Goal: Task Accomplishment & Management: Use online tool/utility

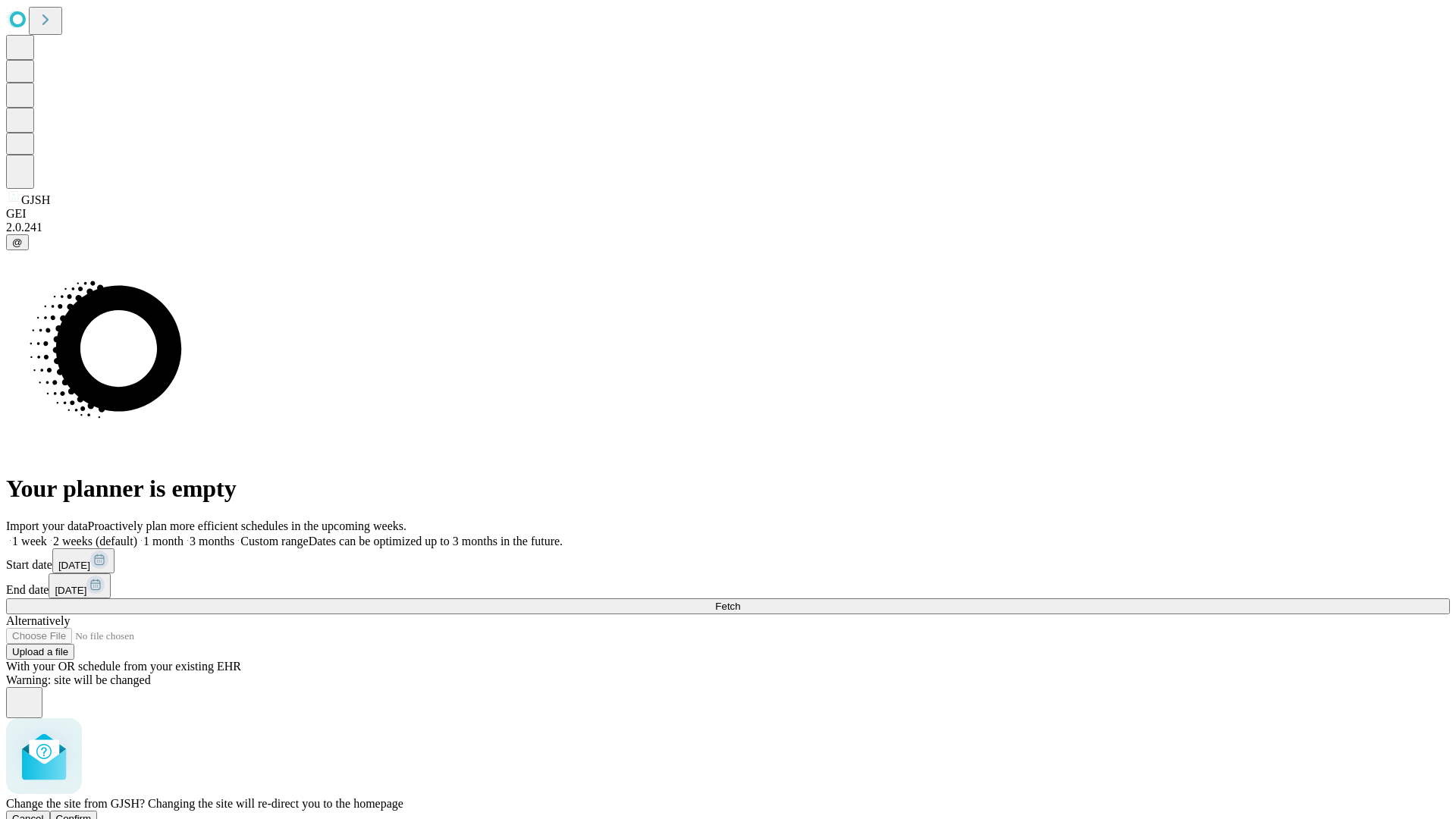
click at [92, 813] on span "Confirm" at bounding box center [74, 818] width 36 height 11
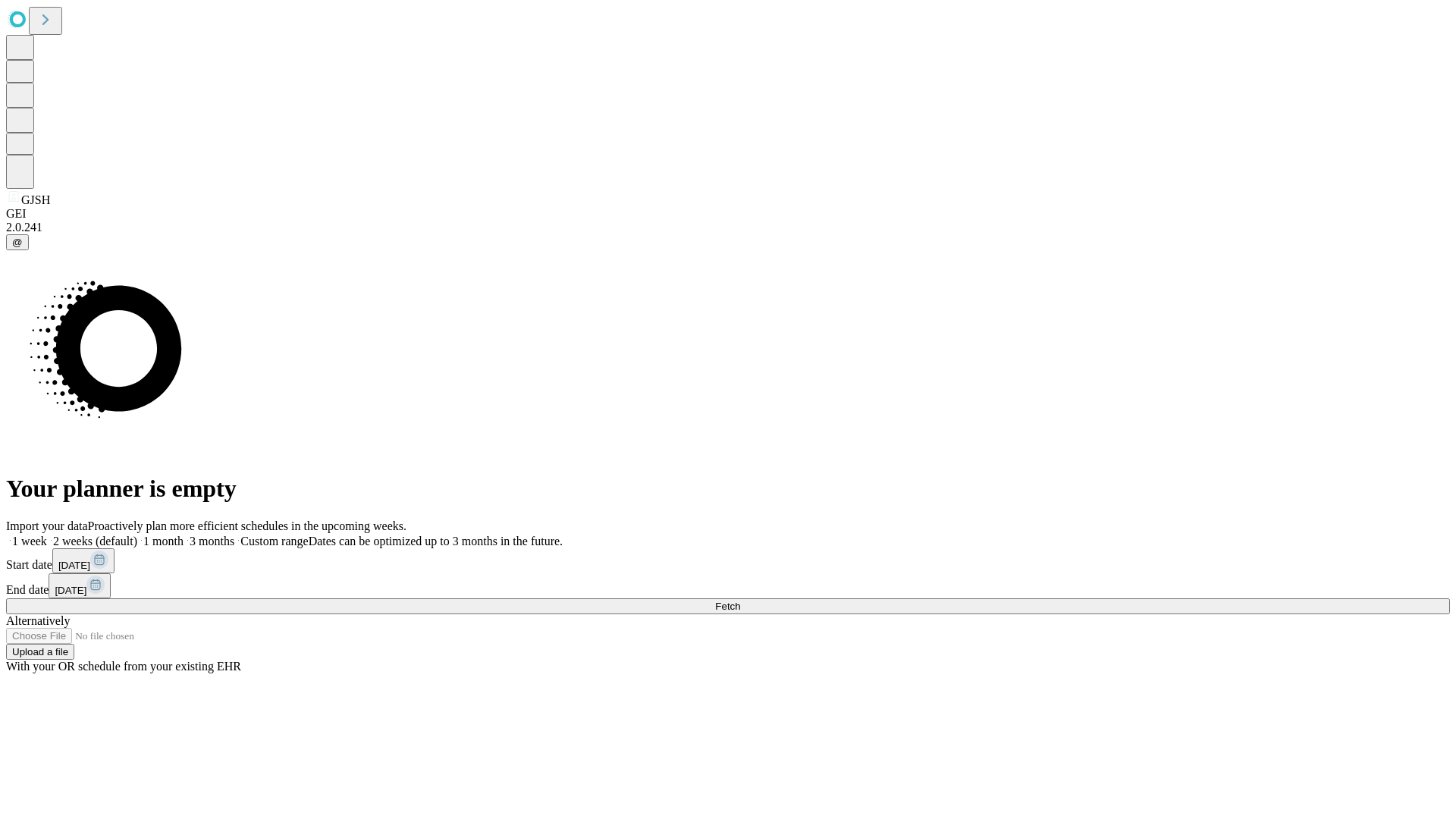
click at [184, 535] on label "1 month" at bounding box center [160, 541] width 46 height 13
click at [741, 601] on span "Fetch" at bounding box center [728, 606] width 25 height 11
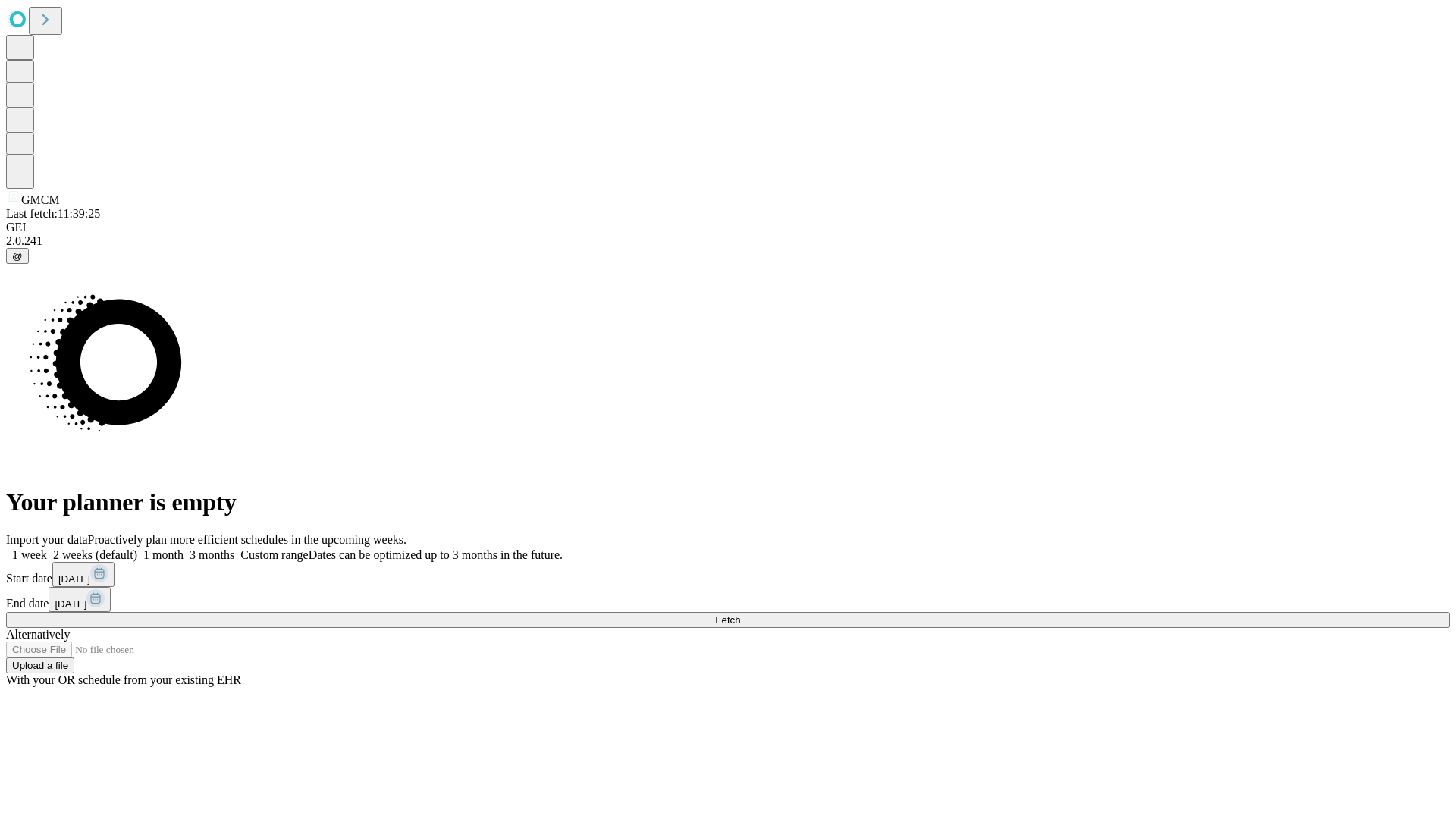
click at [184, 548] on label "1 month" at bounding box center [160, 554] width 46 height 13
click at [741, 614] on span "Fetch" at bounding box center [728, 619] width 25 height 11
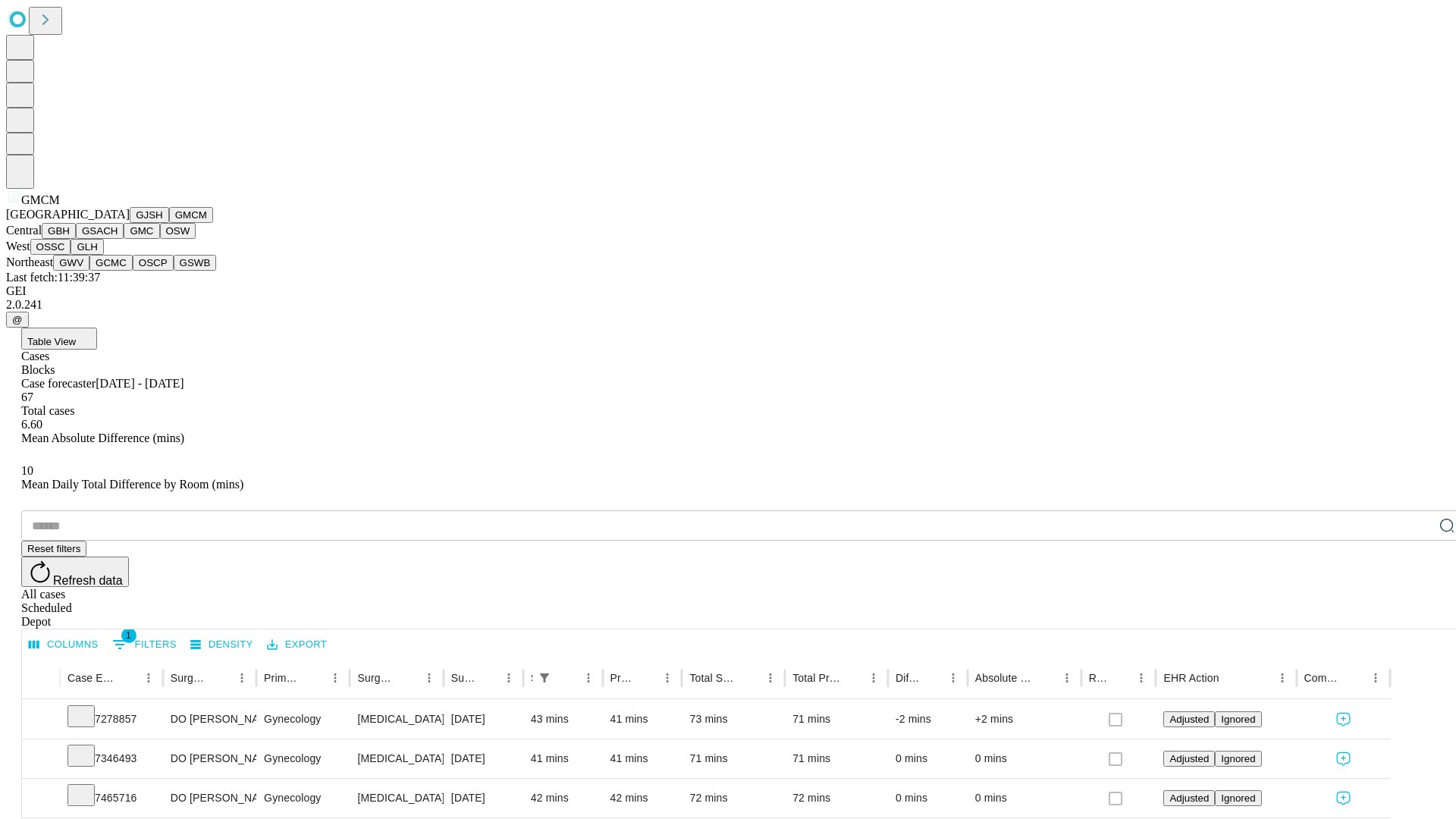
click at [75, 238] on button "GBH" at bounding box center [58, 231] width 34 height 16
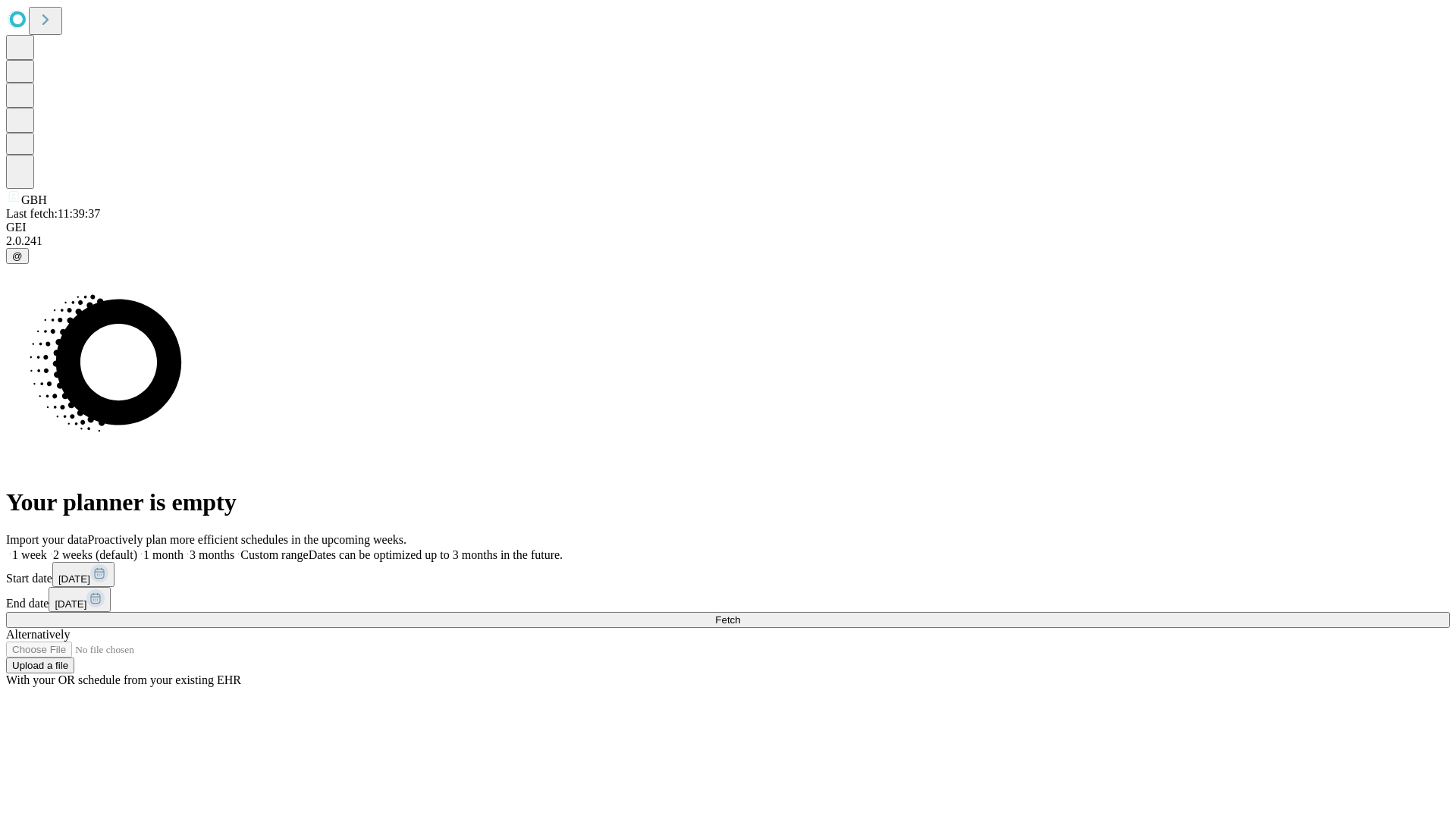
click at [184, 548] on label "1 month" at bounding box center [160, 554] width 46 height 13
click at [741, 614] on span "Fetch" at bounding box center [728, 619] width 25 height 11
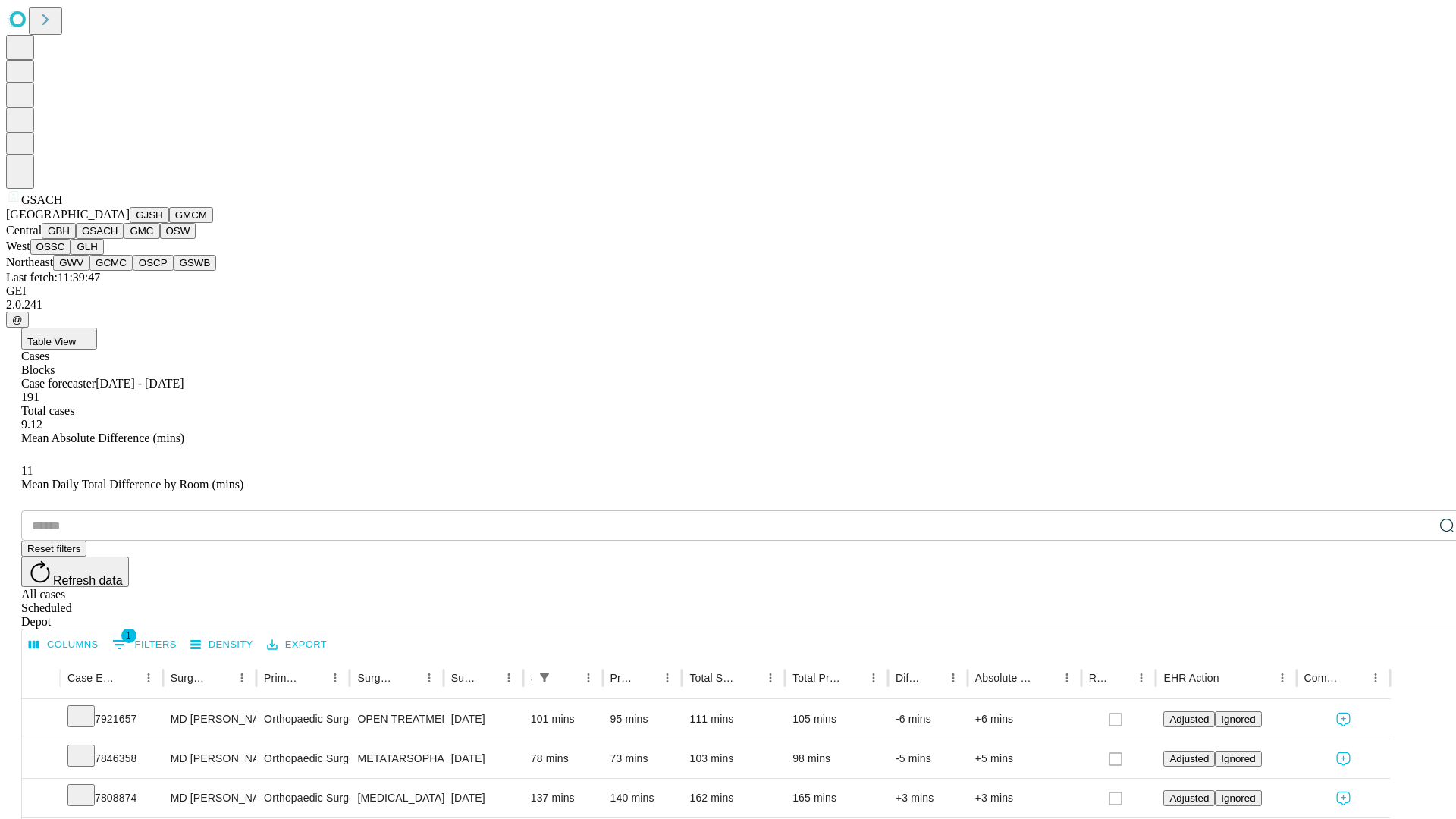
click at [124, 238] on button "GMC" at bounding box center [141, 231] width 36 height 16
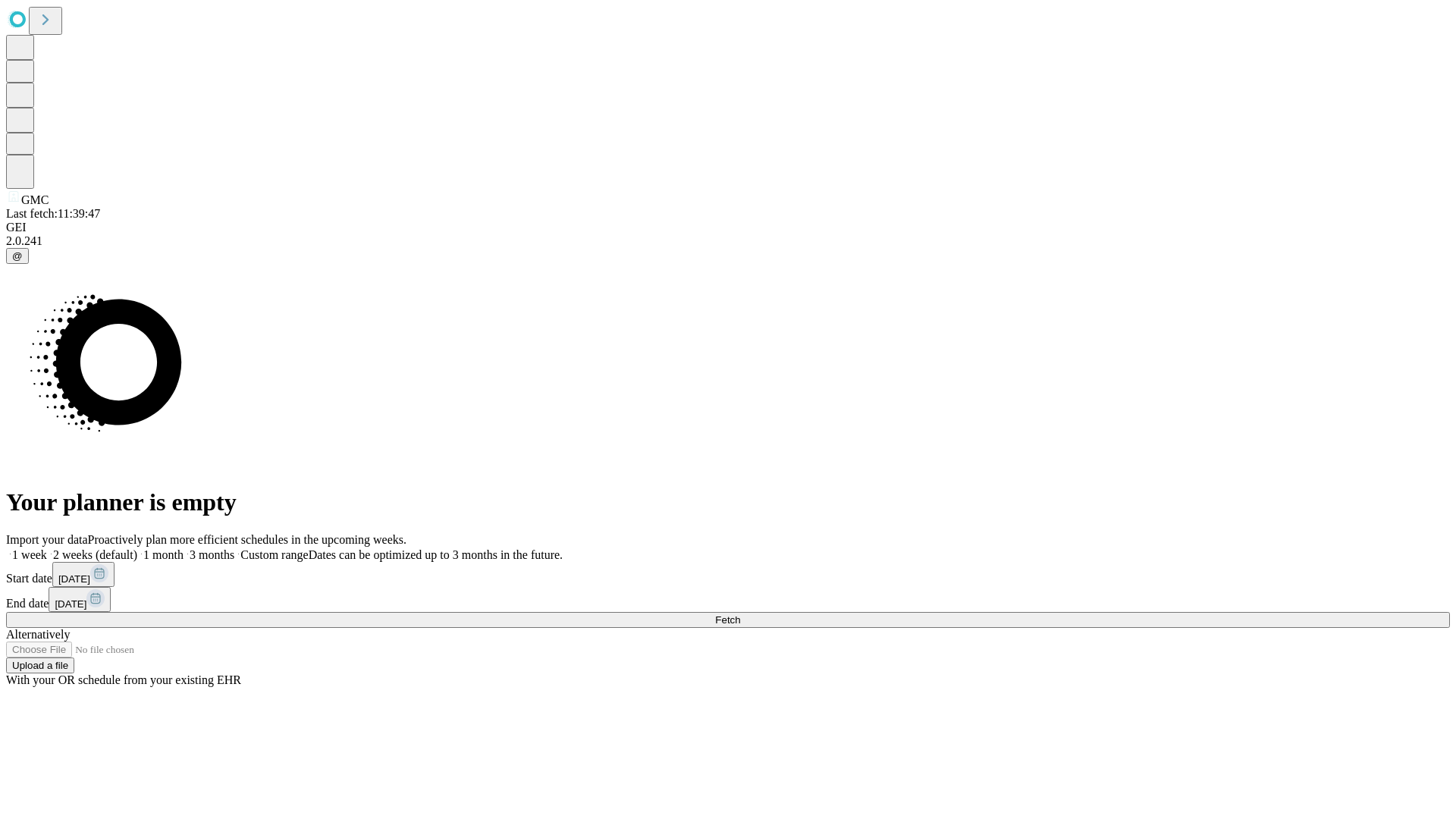
click at [741, 614] on span "Fetch" at bounding box center [728, 619] width 25 height 11
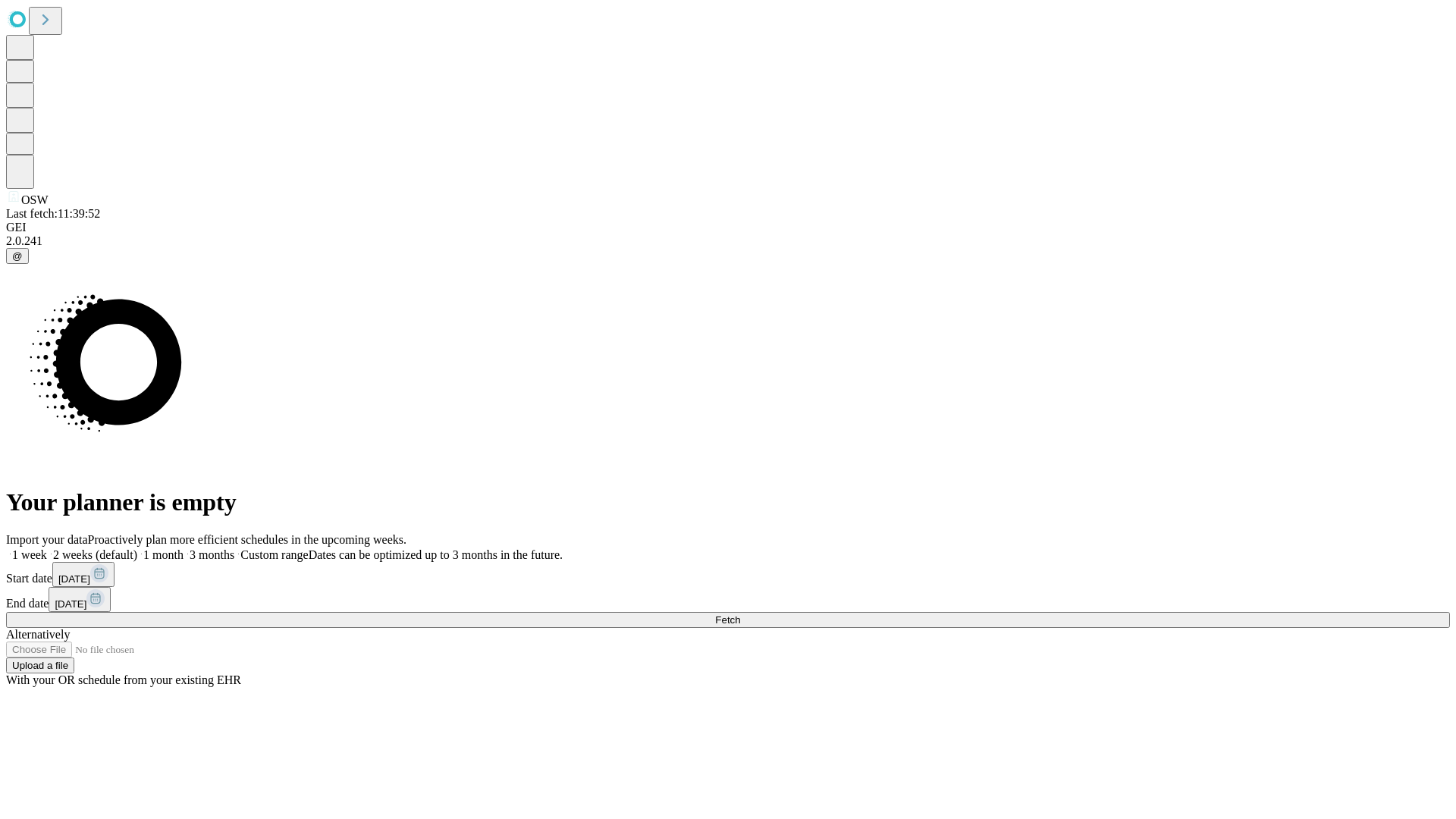
click at [184, 548] on label "1 month" at bounding box center [160, 554] width 46 height 13
click at [741, 614] on span "Fetch" at bounding box center [728, 619] width 25 height 11
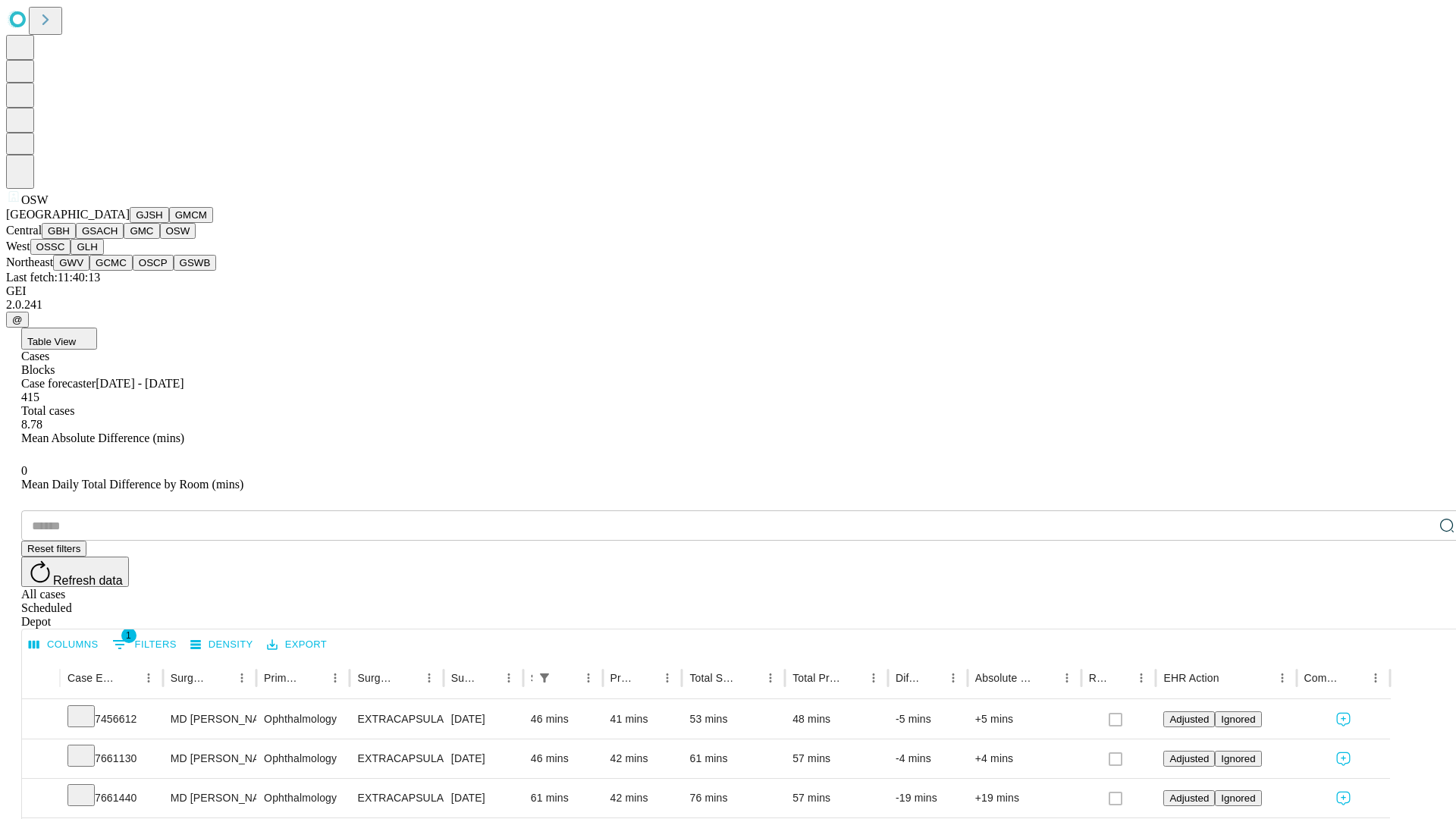
click at [71, 255] on button "OSSC" at bounding box center [50, 246] width 41 height 16
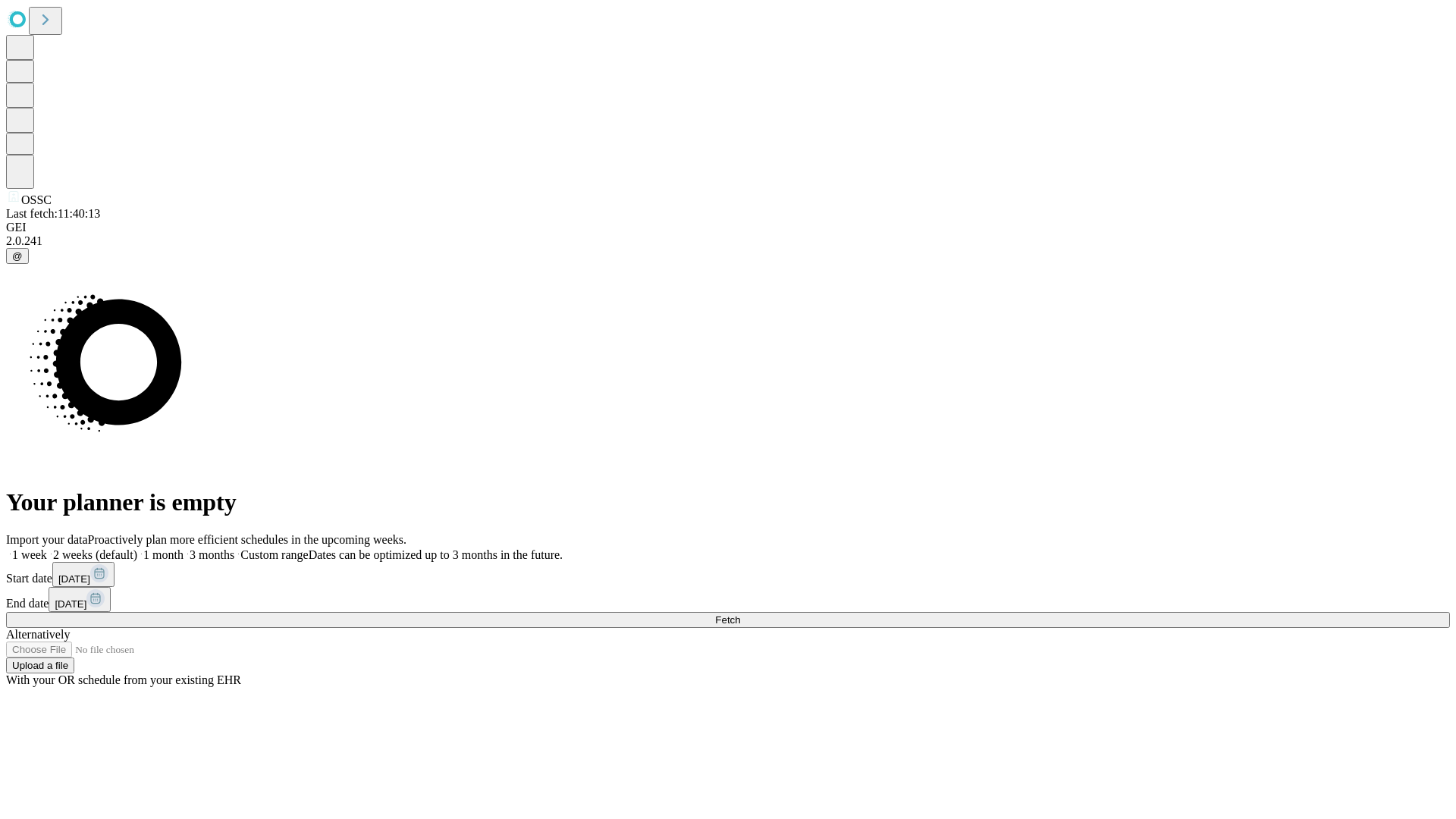
click at [184, 548] on label "1 month" at bounding box center [160, 554] width 46 height 13
click at [741, 614] on span "Fetch" at bounding box center [728, 619] width 25 height 11
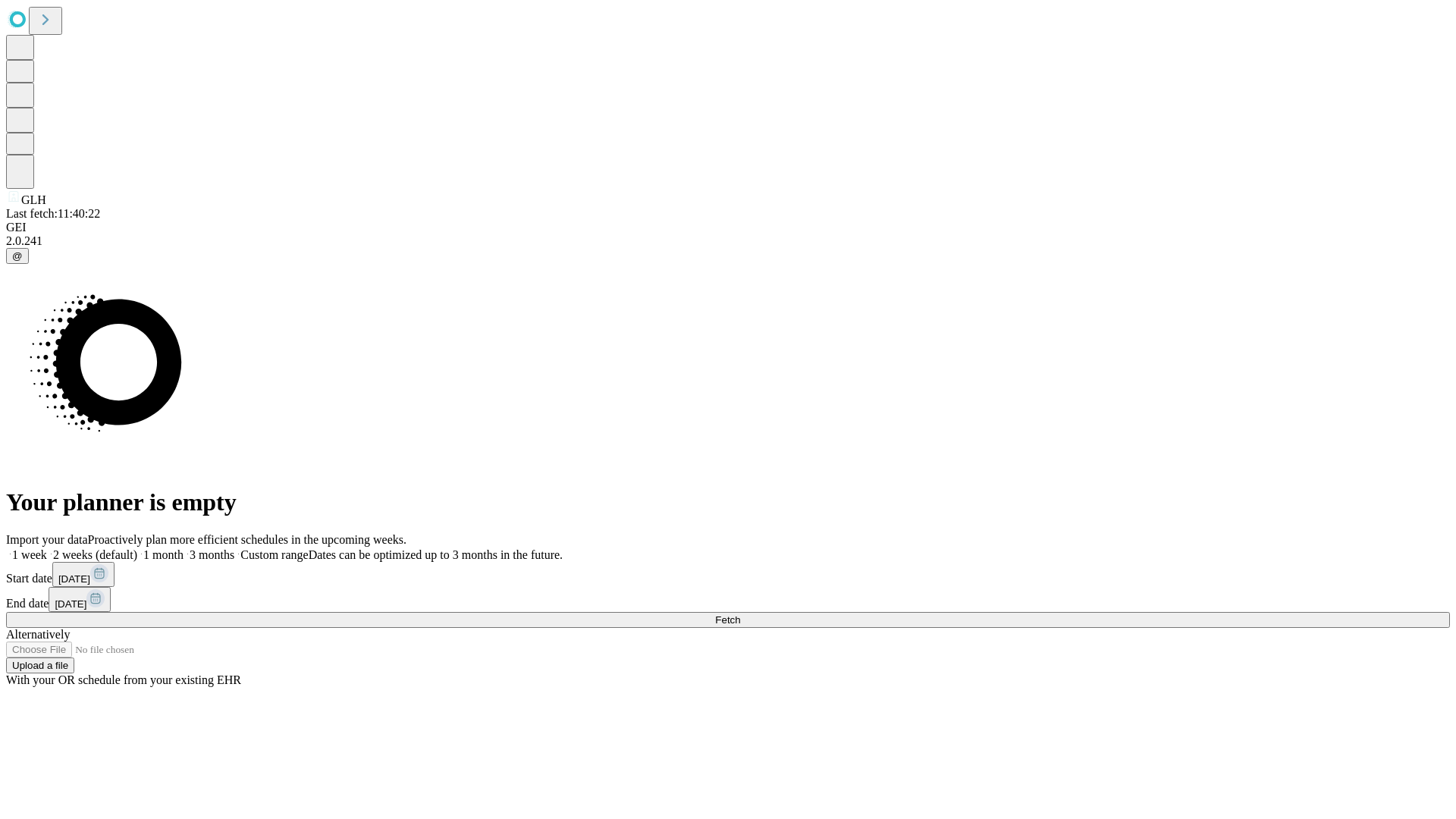
click at [184, 548] on label "1 month" at bounding box center [160, 554] width 46 height 13
click at [741, 614] on span "Fetch" at bounding box center [728, 619] width 25 height 11
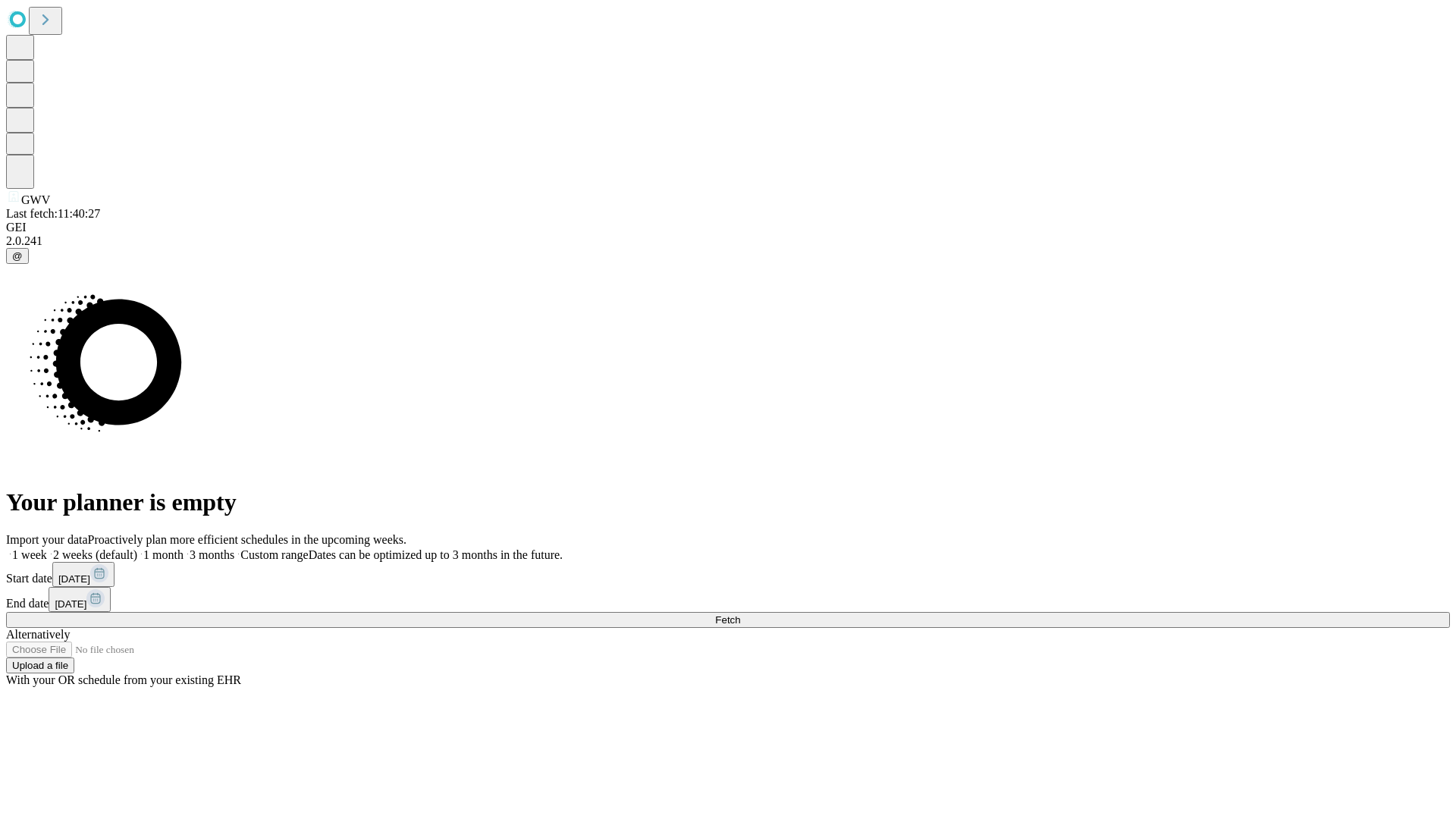
click at [184, 548] on label "1 month" at bounding box center [160, 554] width 46 height 13
click at [741, 614] on span "Fetch" at bounding box center [728, 619] width 25 height 11
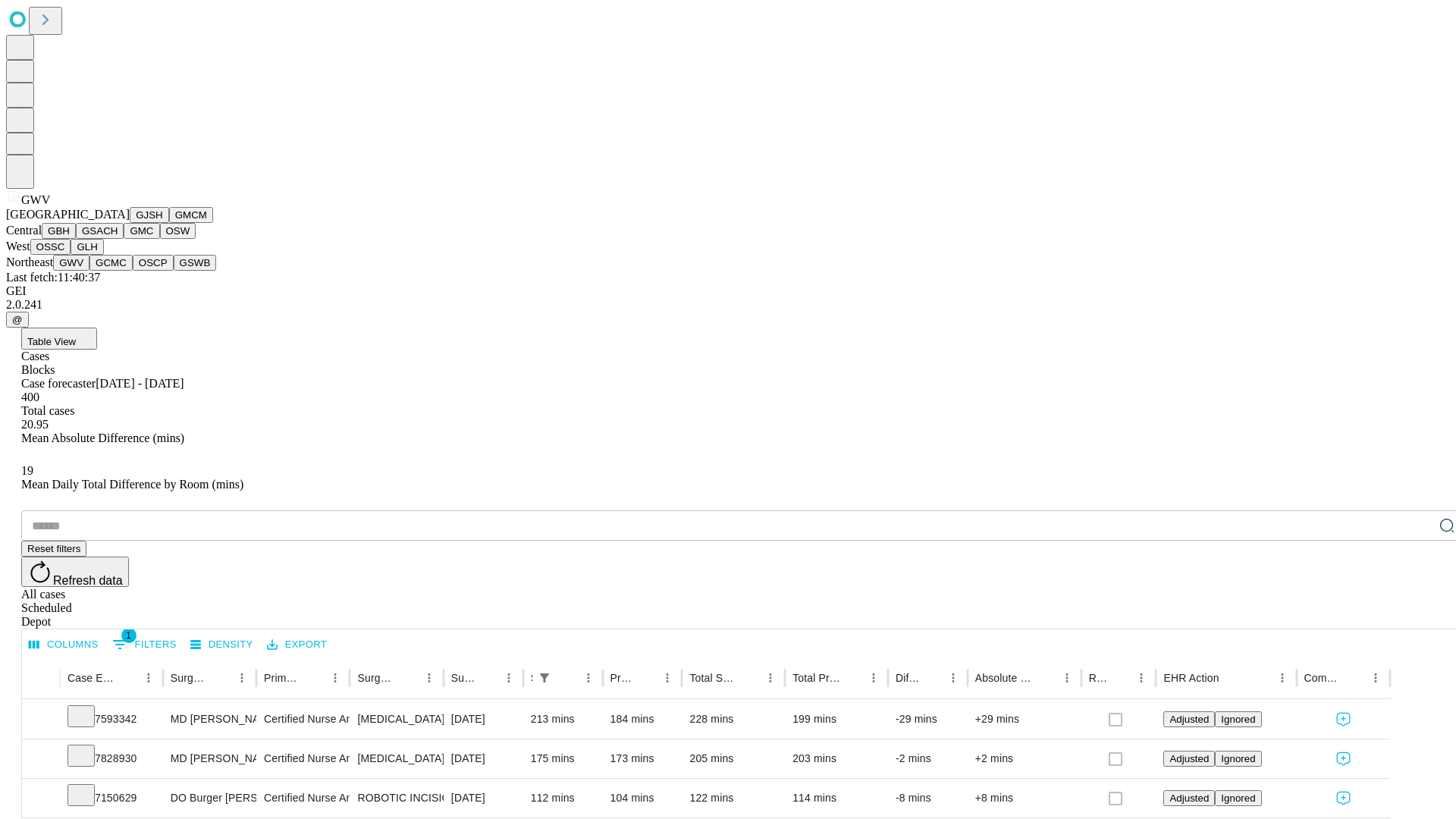
click at [118, 270] on button "GCMC" at bounding box center [111, 263] width 43 height 16
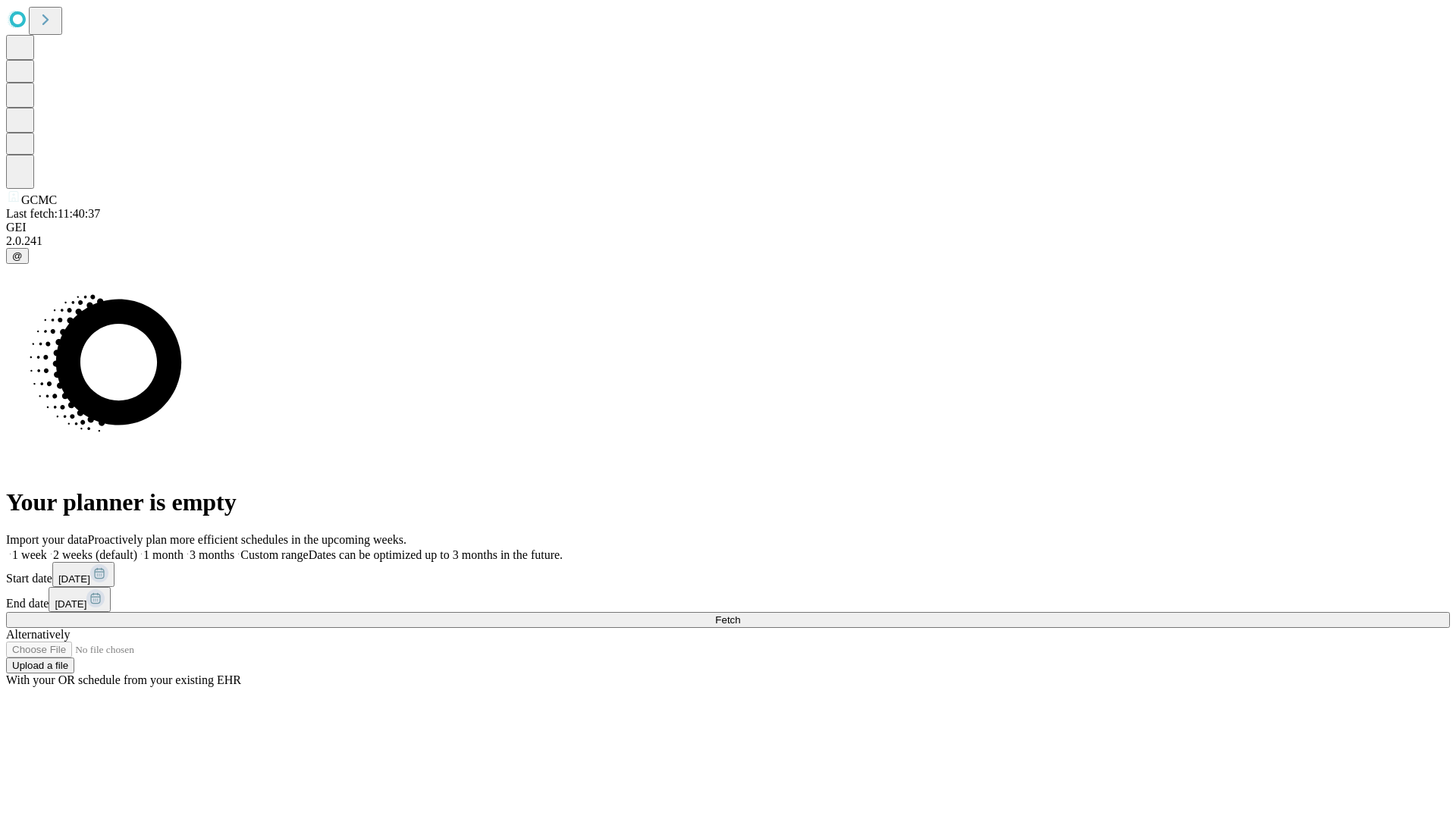
click at [184, 548] on label "1 month" at bounding box center [160, 554] width 46 height 13
click at [741, 614] on span "Fetch" at bounding box center [728, 619] width 25 height 11
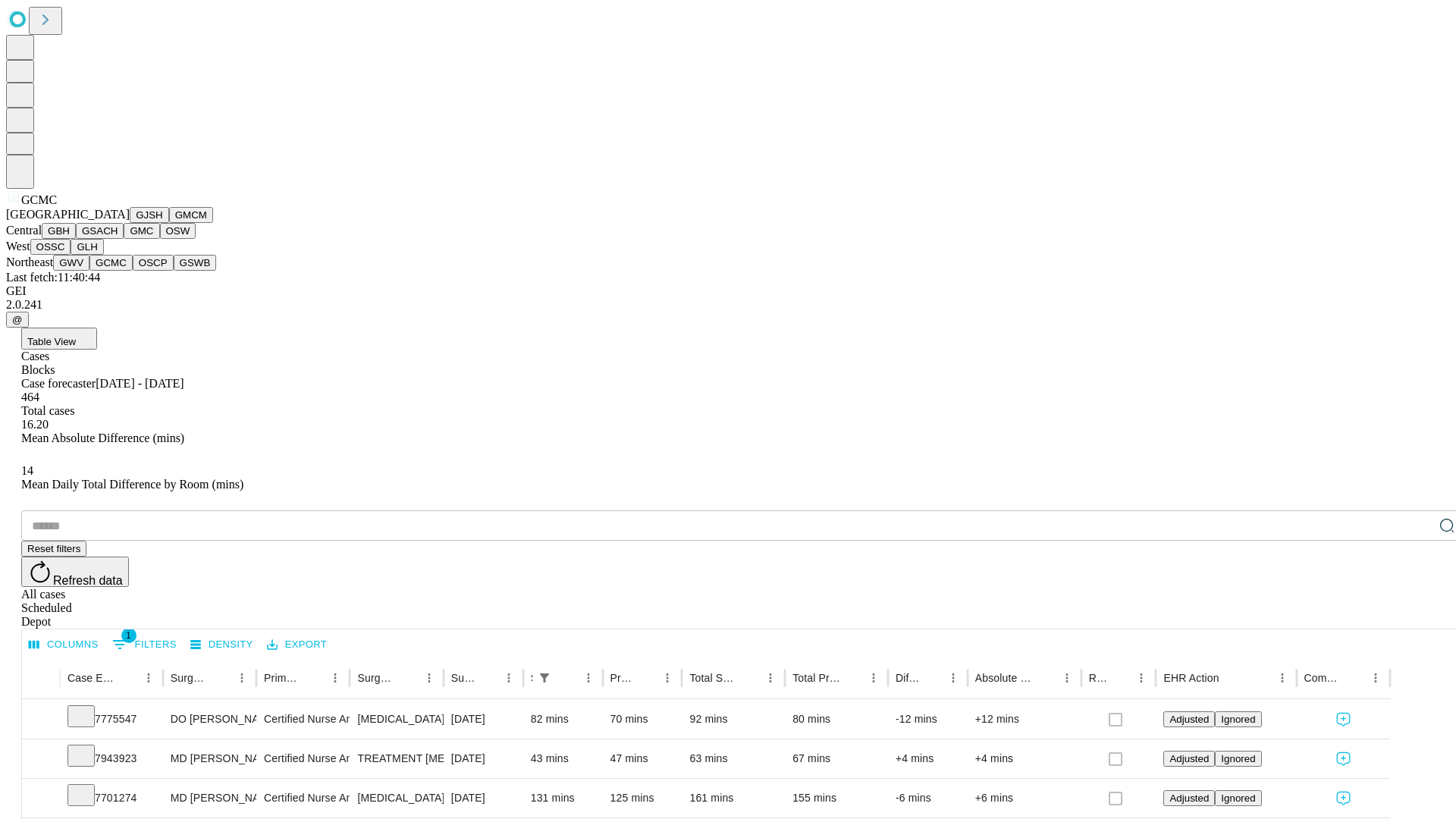
click at [133, 270] on button "OSCP" at bounding box center [153, 263] width 41 height 16
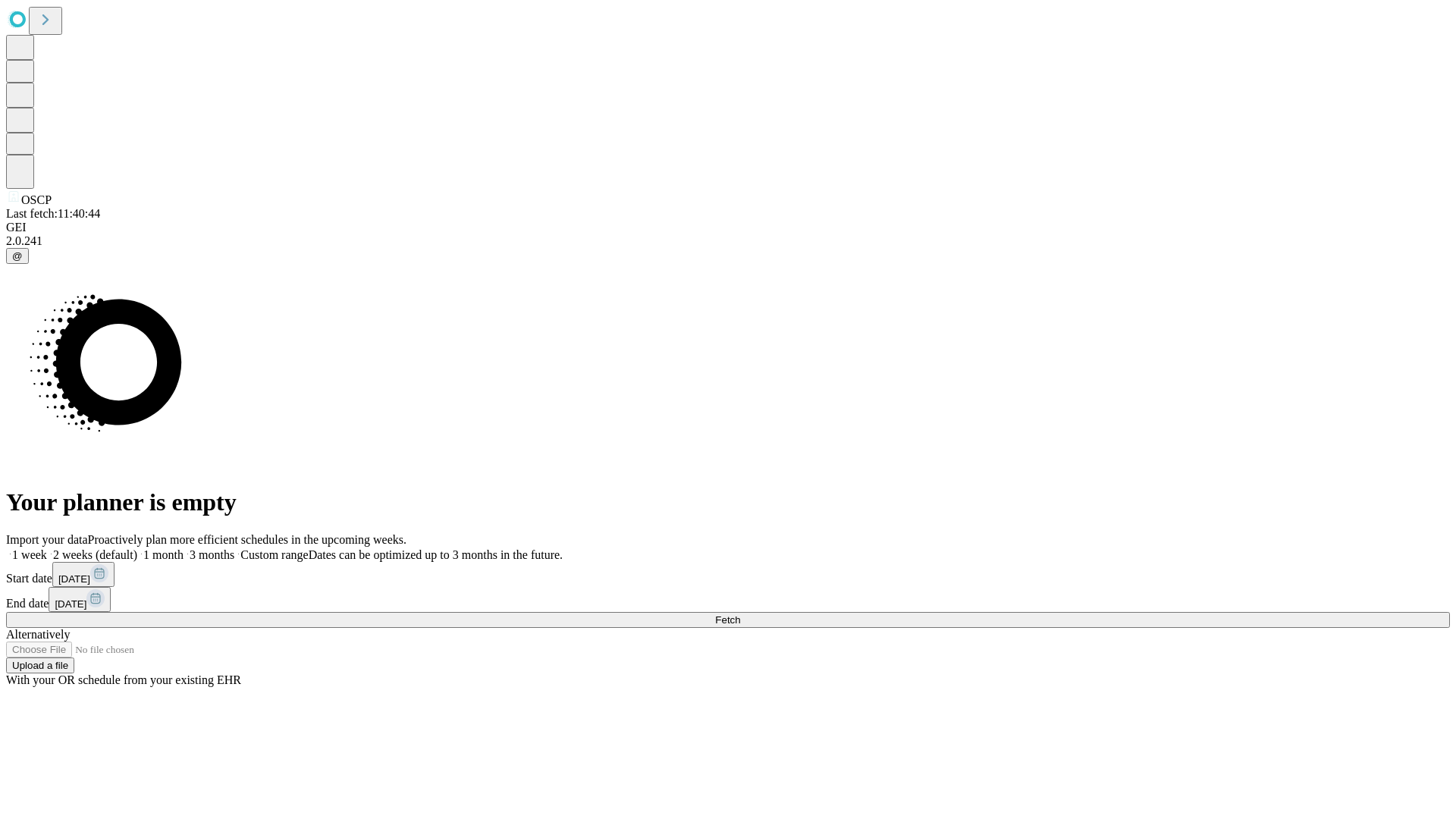
click at [184, 548] on label "1 month" at bounding box center [160, 554] width 46 height 13
click at [741, 614] on span "Fetch" at bounding box center [728, 619] width 25 height 11
